Goal: Task Accomplishment & Management: Manage account settings

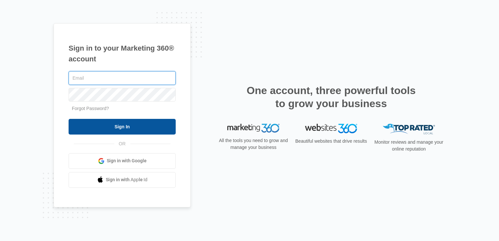
type input "Plantation.Florida@drgsweightloss.com"
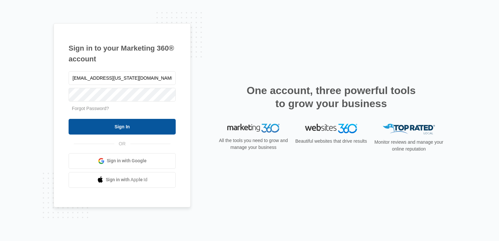
click at [148, 121] on input "Sign In" at bounding box center [122, 127] width 107 height 16
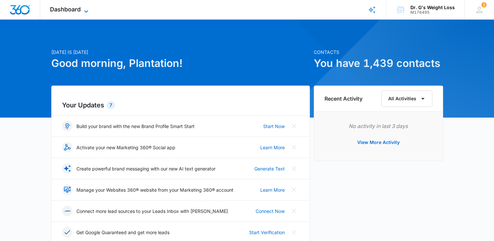
click at [72, 12] on span "Dashboard" at bounding box center [65, 9] width 31 height 7
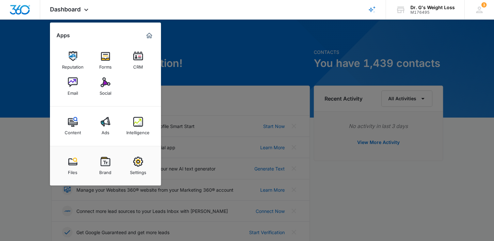
click at [146, 65] on link "CRM" at bounding box center [138, 60] width 25 height 25
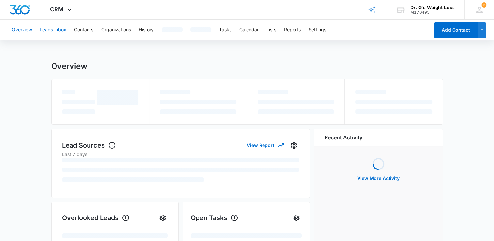
click at [48, 33] on button "Leads Inbox" at bounding box center [53, 30] width 26 height 21
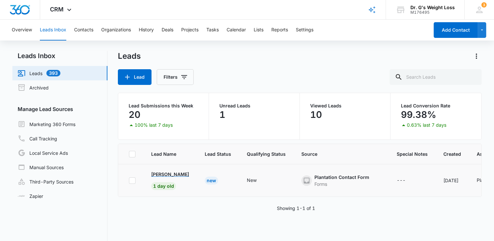
click at [176, 173] on p "[PERSON_NAME]" at bounding box center [170, 174] width 38 height 7
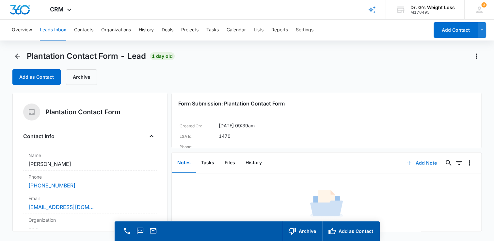
click at [414, 165] on button "Add Note" at bounding box center [421, 163] width 43 height 16
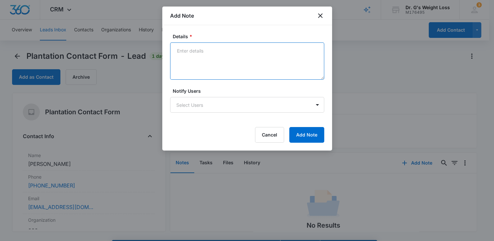
click at [213, 68] on textarea "Details *" at bounding box center [247, 60] width 154 height 37
type textarea "[PERSON_NAME] left a message on [DATE] 9:05 am (is a previous patient from 2023)"
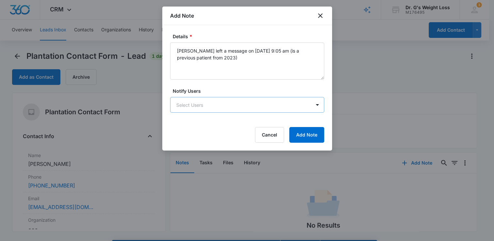
click at [265, 105] on body "CRM Apps Reputation Forms CRM Email Social Content Ads Intelligence Files Brand…" at bounding box center [247, 130] width 494 height 260
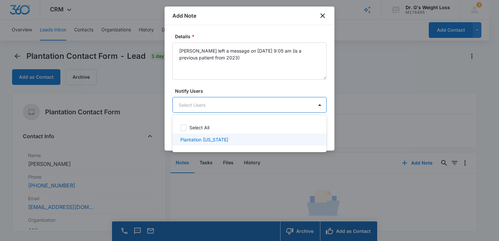
click at [249, 144] on div "Plantation [US_STATE]" at bounding box center [249, 140] width 154 height 12
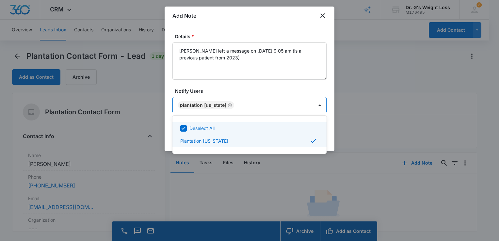
click at [328, 115] on div at bounding box center [249, 120] width 499 height 241
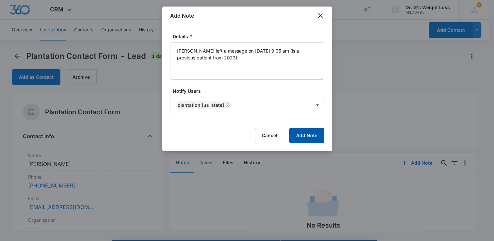
click at [315, 131] on button "Add Note" at bounding box center [306, 136] width 35 height 16
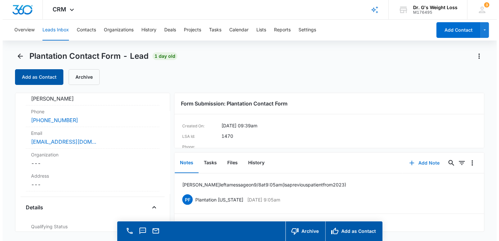
scroll to position [65, 0]
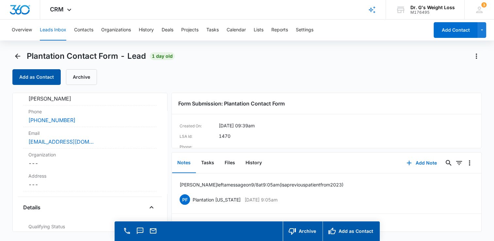
click at [33, 78] on button "Add as Contact" at bounding box center [36, 77] width 48 height 16
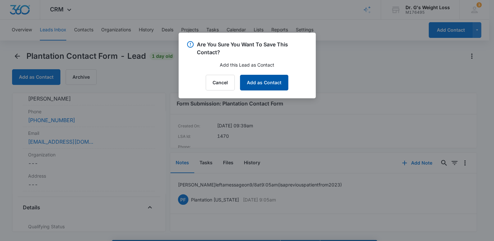
click at [261, 84] on button "Add as Contact" at bounding box center [264, 83] width 48 height 16
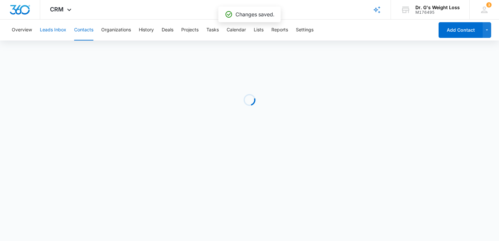
click at [54, 31] on button "Leads Inbox" at bounding box center [53, 30] width 26 height 21
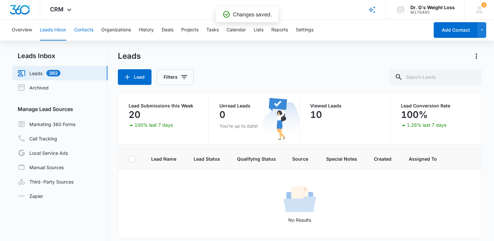
click at [81, 31] on button "Contacts" at bounding box center [83, 30] width 19 height 21
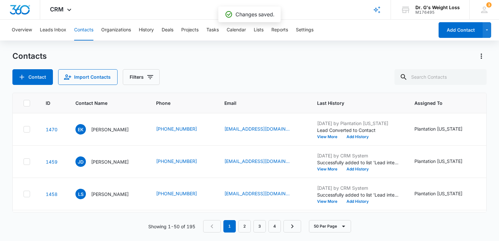
click at [175, 230] on div "Showing 1-50 of 195 1 2 3 4 50 Per Page" at bounding box center [249, 226] width 474 height 12
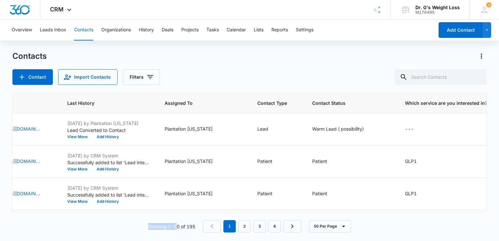
scroll to position [0, 253]
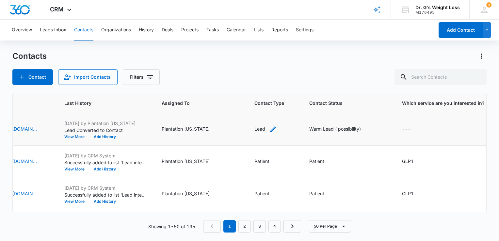
click at [261, 130] on div "Lead" at bounding box center [259, 128] width 11 height 7
click at [265, 87] on icon "Remove Lead" at bounding box center [266, 87] width 5 height 5
click at [295, 87] on div at bounding box center [296, 87] width 10 height 10
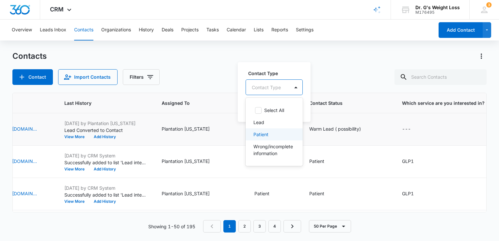
click at [270, 134] on div "Patient" at bounding box center [273, 134] width 40 height 7
click at [301, 76] on div "Contact Type option Patient, selected. 4 results available. Use Up and Down to …" at bounding box center [274, 82] width 56 height 26
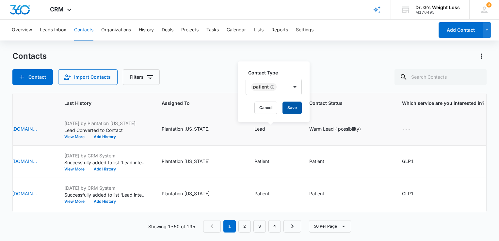
click at [294, 112] on button "Save" at bounding box center [292, 108] width 19 height 12
click at [334, 129] on div "Warm Lead ( possibility)" at bounding box center [335, 128] width 52 height 7
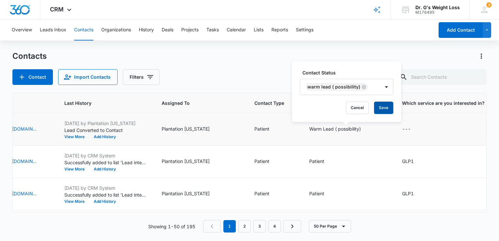
click at [383, 108] on button "Save" at bounding box center [383, 108] width 19 height 12
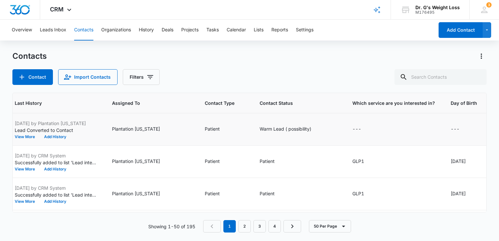
scroll to position [0, 382]
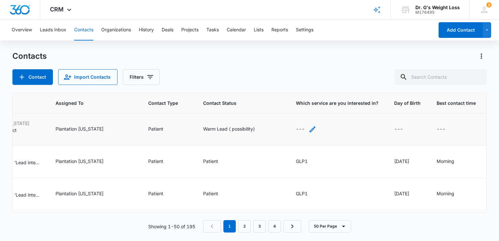
click at [296, 127] on div "---" at bounding box center [306, 129] width 21 height 8
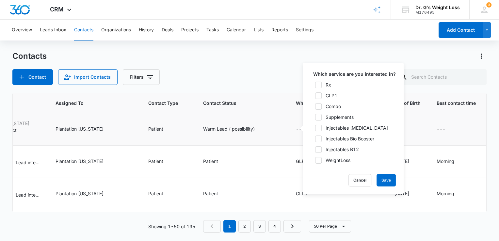
click at [320, 160] on icon at bounding box center [319, 160] width 6 height 6
click at [315, 160] on input "WeightLoss" at bounding box center [313, 160] width 5 height 5
checkbox input "true"
click at [388, 178] on button "Save" at bounding box center [386, 180] width 19 height 12
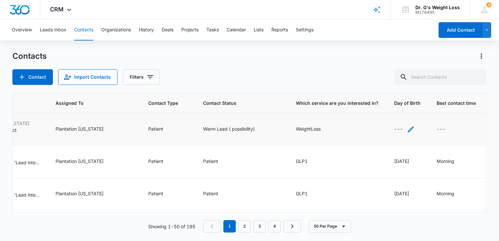
click at [394, 127] on div "---" at bounding box center [398, 129] width 9 height 8
click at [408, 87] on div at bounding box center [387, 87] width 54 height 7
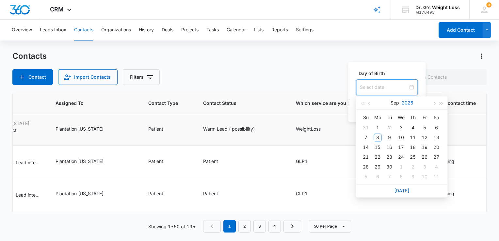
click at [405, 104] on button "2025" at bounding box center [407, 102] width 11 height 13
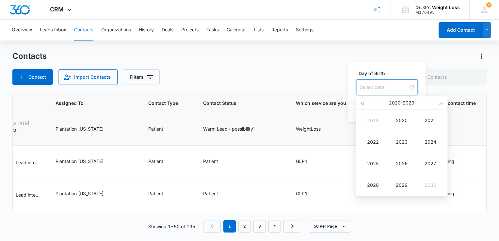
click at [361, 103] on span "button" at bounding box center [362, 103] width 3 height 3
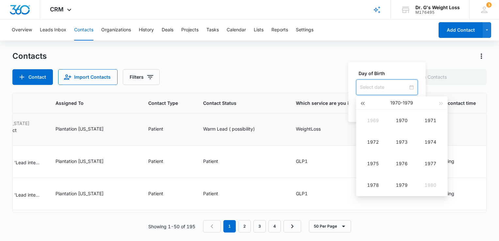
click at [361, 103] on span "button" at bounding box center [362, 103] width 3 height 3
click at [432, 120] on div "1951" at bounding box center [431, 121] width 20 height 8
click at [404, 123] on div "Feb" at bounding box center [402, 121] width 20 height 8
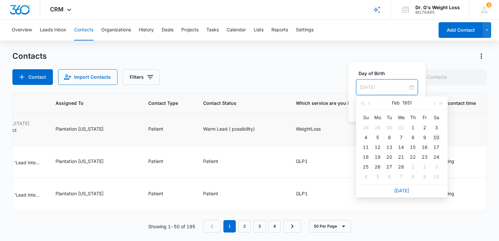
type input "[DATE]"
click at [435, 139] on div "10" at bounding box center [436, 138] width 8 height 8
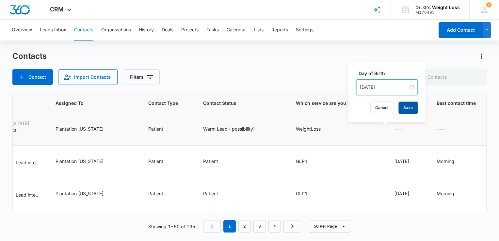
click at [405, 110] on button "Save" at bounding box center [407, 108] width 19 height 12
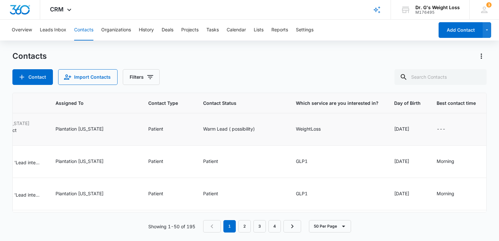
click at [437, 128] on div "---" at bounding box center [441, 129] width 9 height 8
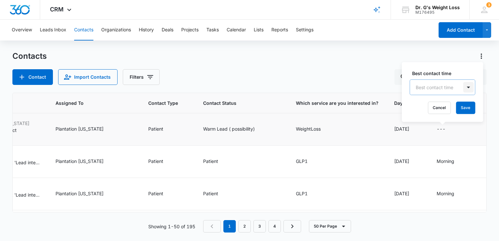
click at [463, 87] on div at bounding box center [468, 87] width 10 height 10
click at [448, 108] on div "Morning" at bounding box center [441, 110] width 49 height 7
click at [444, 105] on button "Save" at bounding box center [448, 108] width 19 height 12
click at [487, 10] on icon at bounding box center [484, 10] width 10 height 10
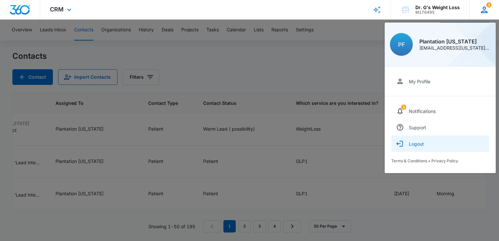
click at [425, 145] on button "Logout" at bounding box center [440, 144] width 98 height 16
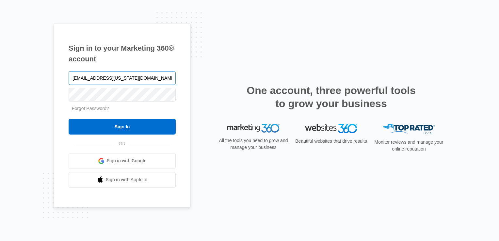
click at [142, 78] on input "Plantation.Florida@drgsweightloss.com" at bounding box center [122, 78] width 107 height 14
type input "deerfield.florida@drgsweightloss.com"
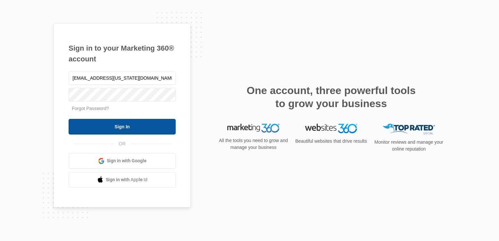
click at [129, 129] on input "Sign In" at bounding box center [122, 127] width 107 height 16
